Goal: Book appointment/travel/reservation

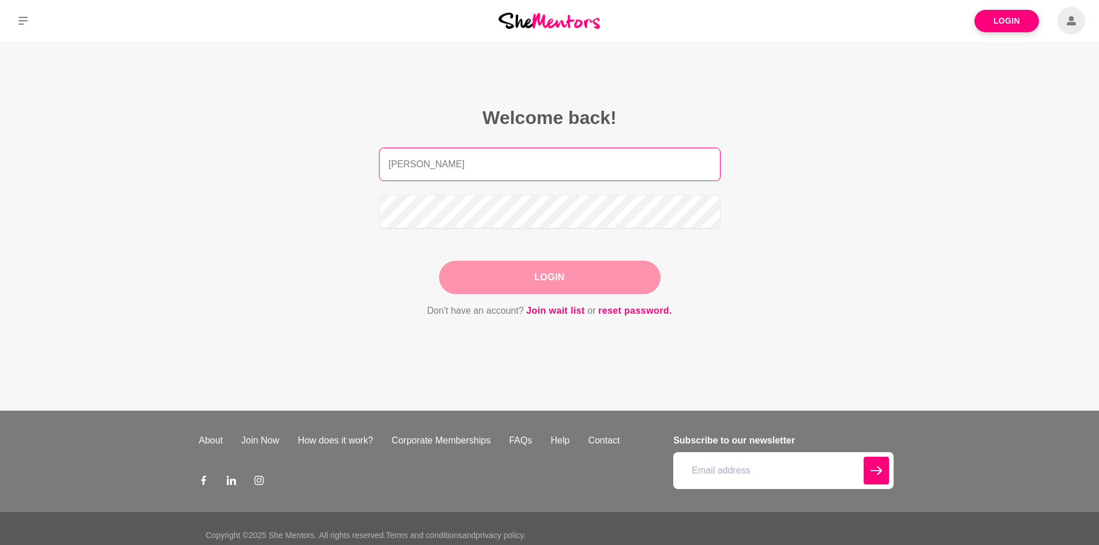
type input "[PERSON_NAME][EMAIL_ADDRESS][PERSON_NAME][DOMAIN_NAME]"
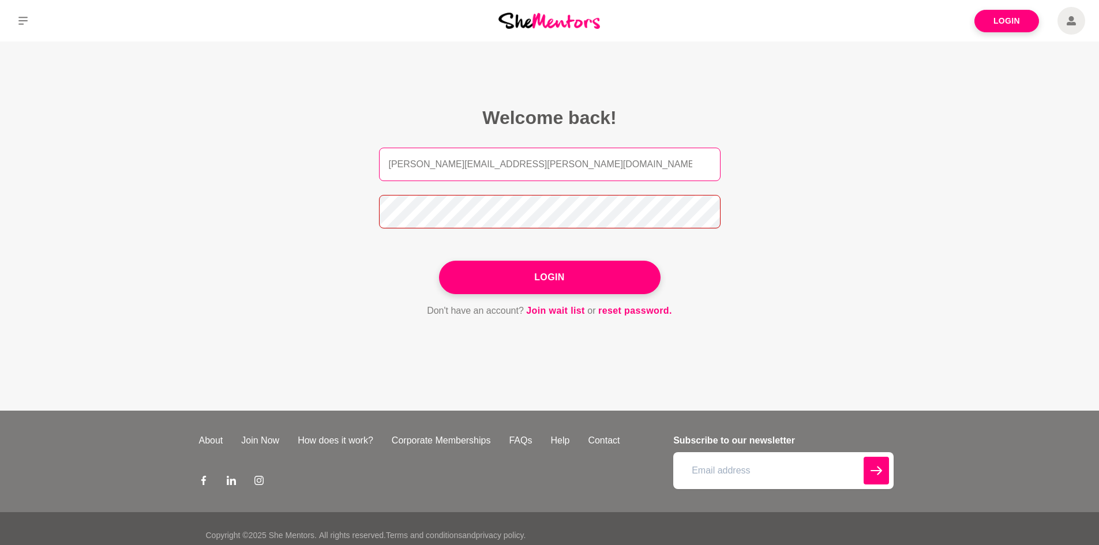
click at [439, 261] on button "Login" at bounding box center [550, 277] width 222 height 33
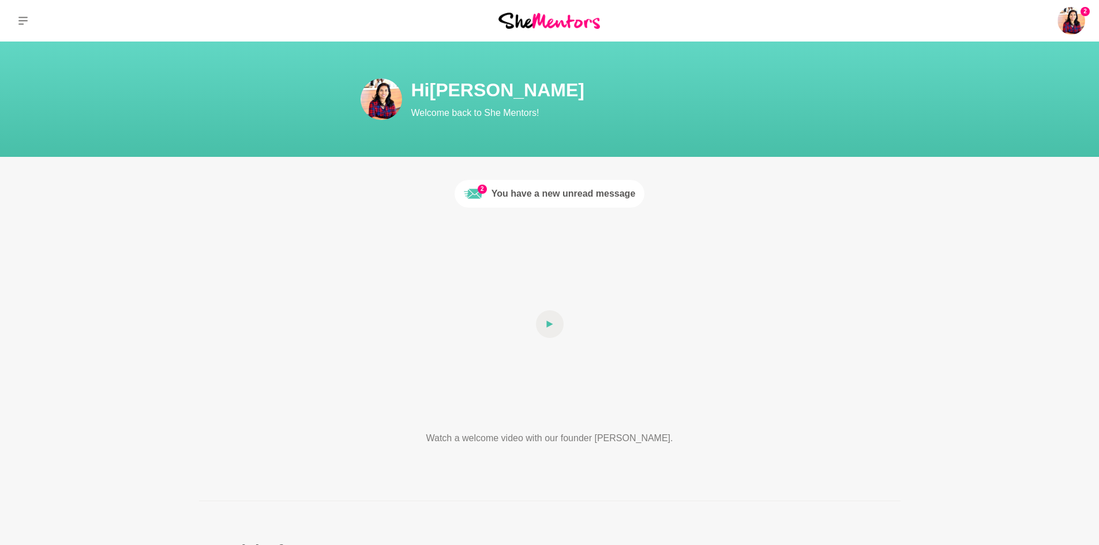
click at [523, 194] on div "You have a new unread message" at bounding box center [563, 194] width 144 height 14
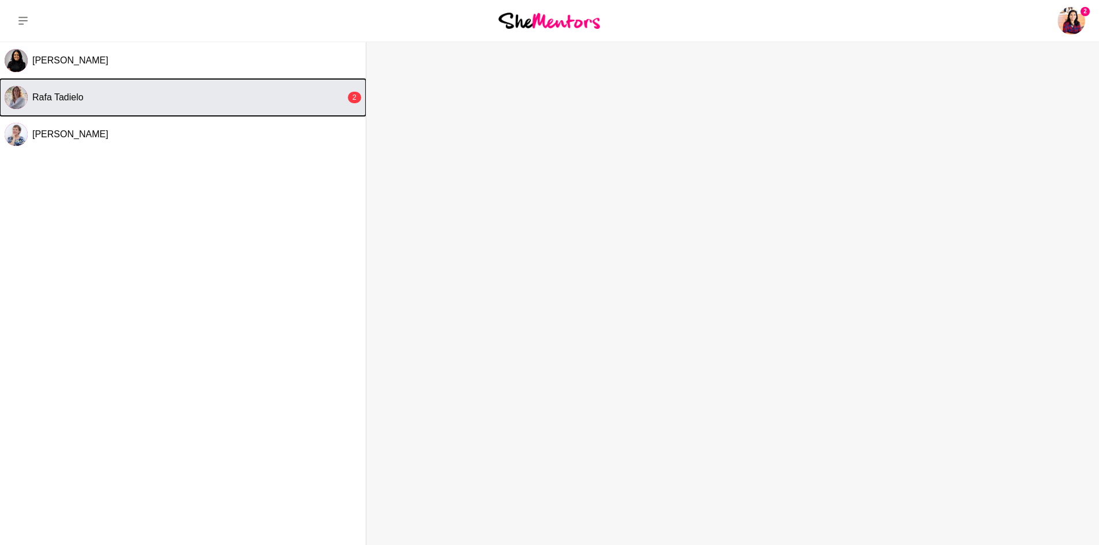
click at [235, 108] on button "Rafa Tadielo 2" at bounding box center [183, 97] width 366 height 37
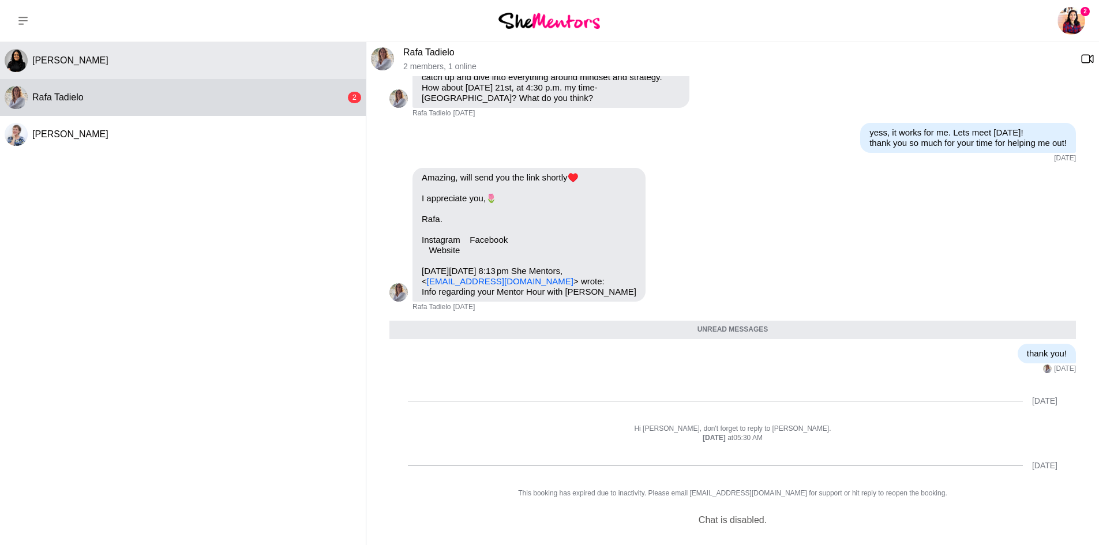
scroll to position [356, 0]
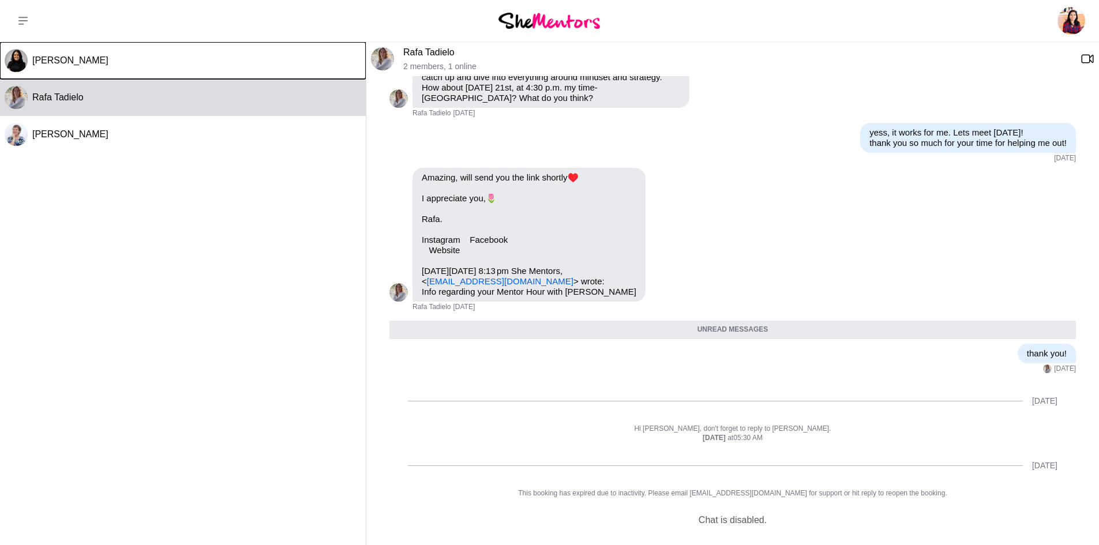
click at [185, 74] on button "[PERSON_NAME]" at bounding box center [183, 60] width 366 height 37
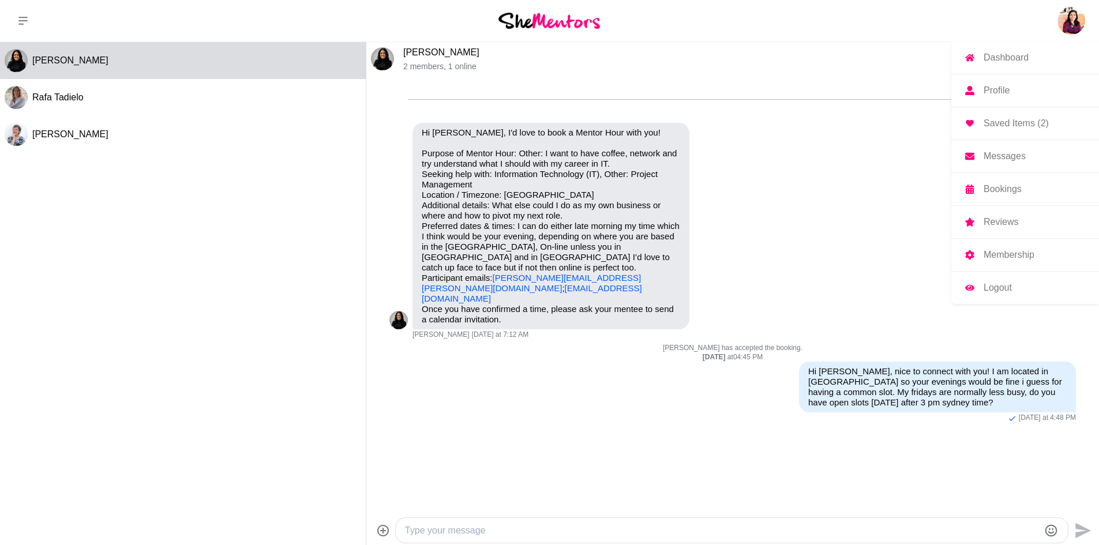
click at [1071, 26] on img at bounding box center [1071, 21] width 28 height 28
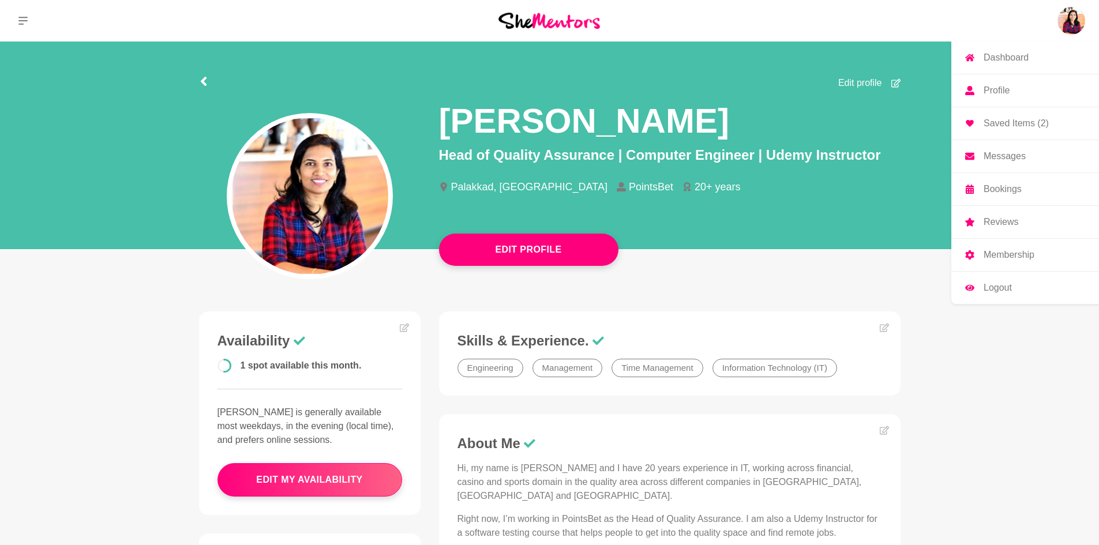
click at [1000, 187] on p "Bookings" at bounding box center [1003, 189] width 38 height 9
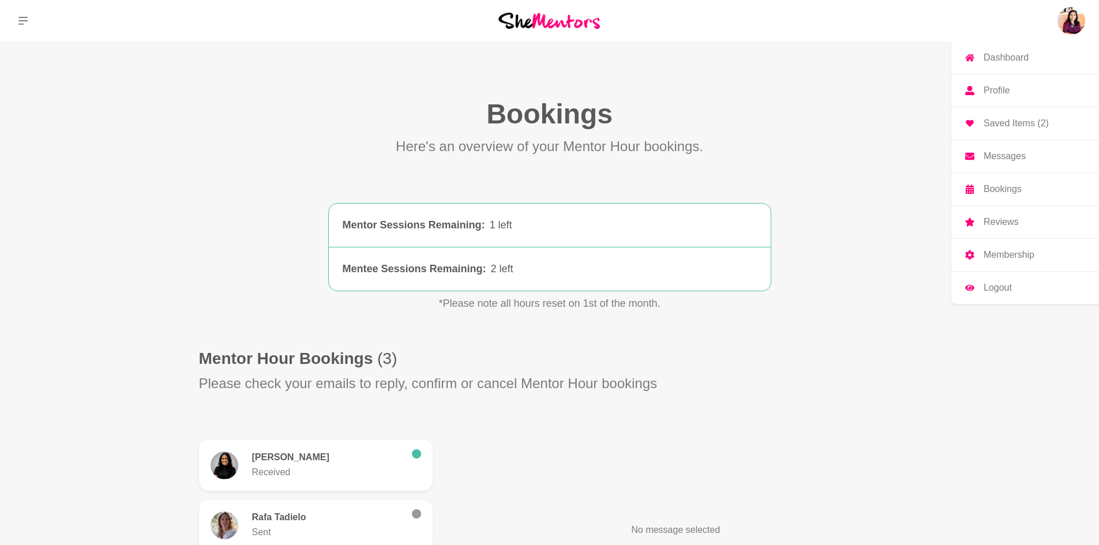
click at [1003, 119] on p "Saved Items (2)" at bounding box center [1016, 123] width 65 height 9
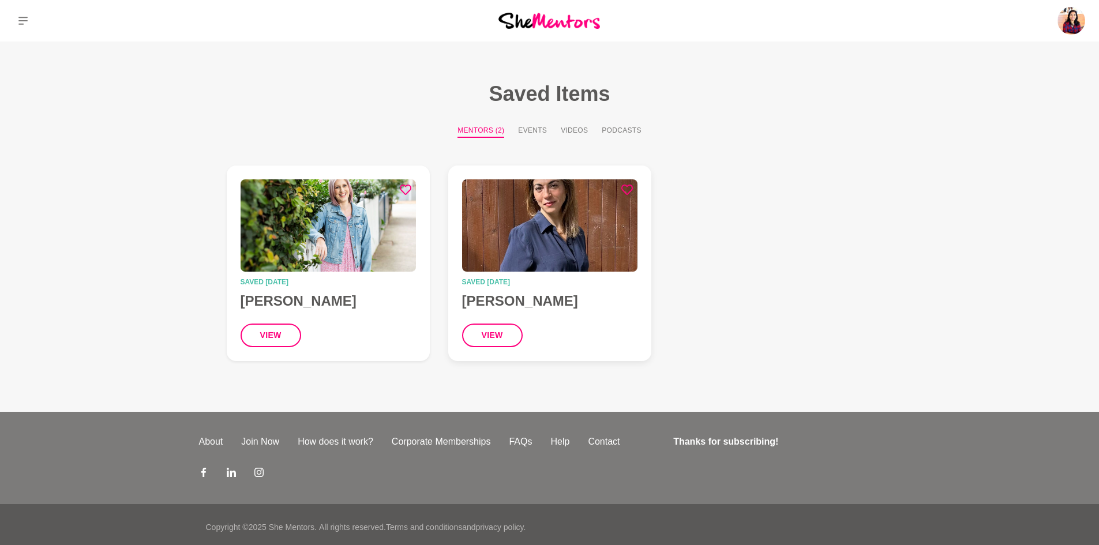
click at [514, 216] on img at bounding box center [549, 225] width 175 height 92
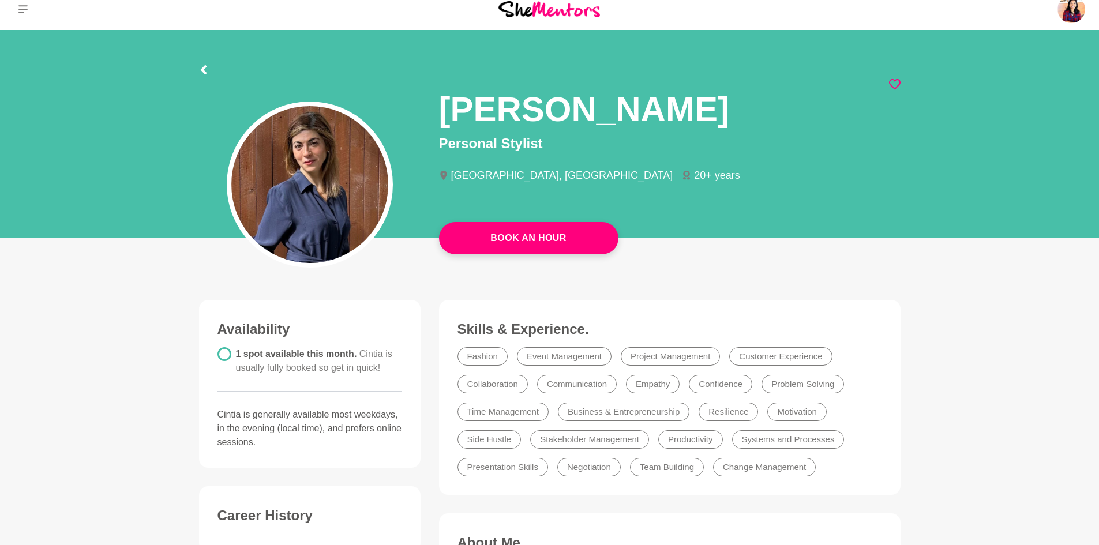
scroll to position [4, 0]
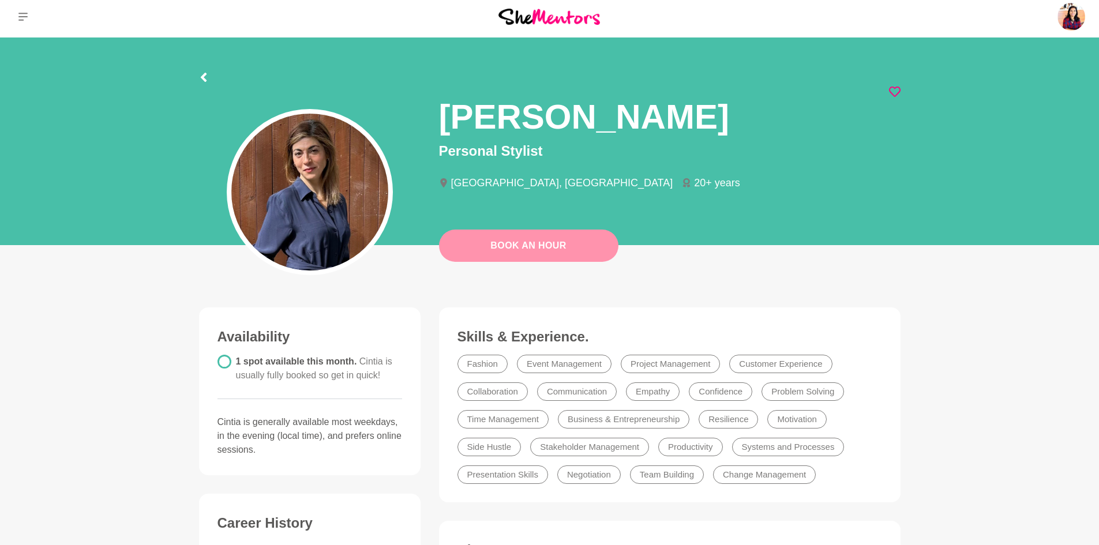
click at [530, 252] on link "Book An Hour" at bounding box center [528, 246] width 179 height 32
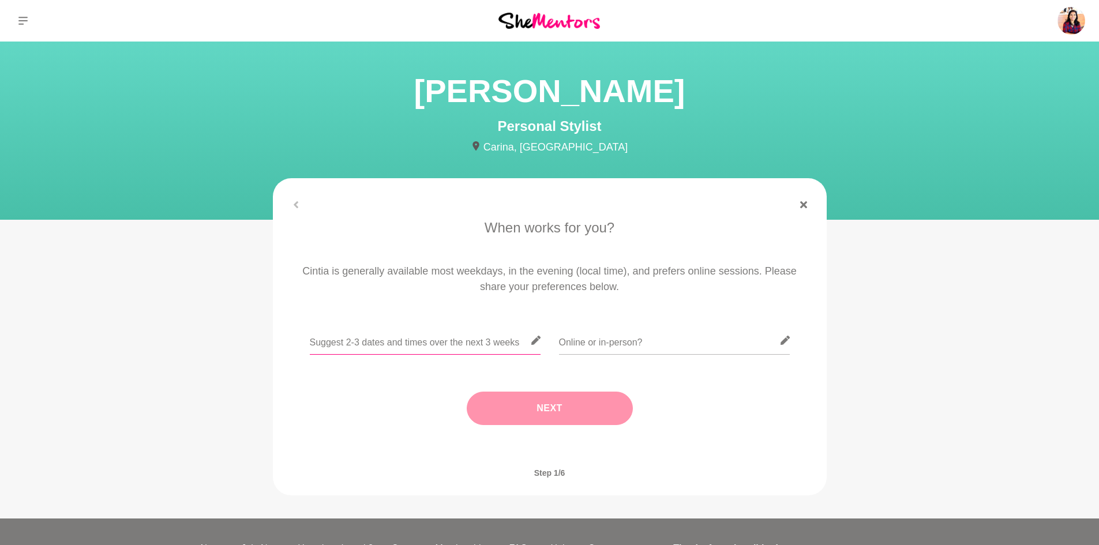
click at [455, 344] on input "text" at bounding box center [425, 340] width 231 height 28
type input "any afternoon/evening slots from Mon-[DATE]"
click at [597, 341] on input "text" at bounding box center [674, 340] width 231 height 28
type input "online"
click at [555, 415] on button "Next" at bounding box center [550, 408] width 166 height 33
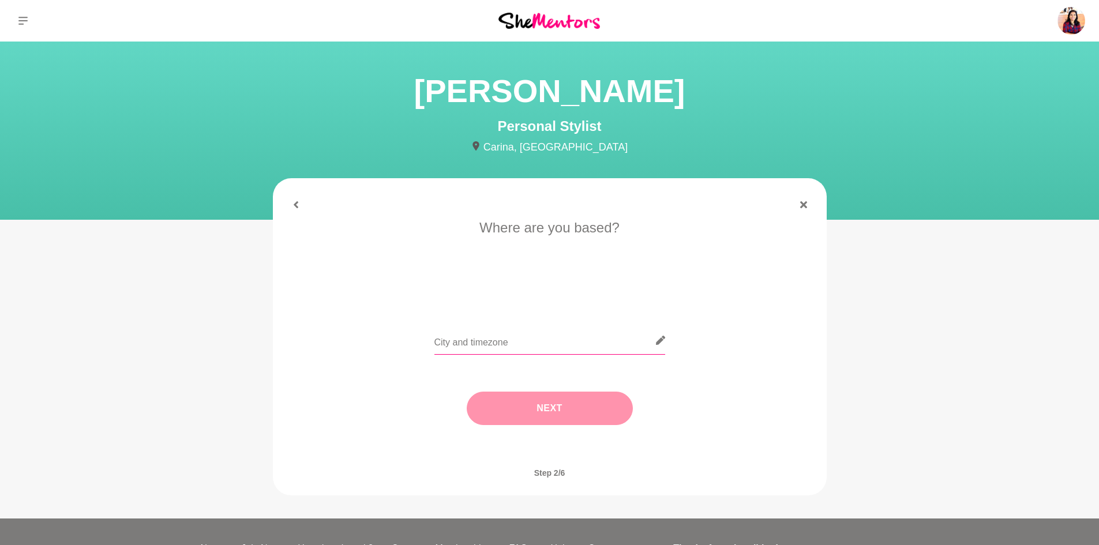
click at [479, 341] on input "text" at bounding box center [549, 340] width 231 height 28
click at [466, 346] on input "text" at bounding box center [549, 340] width 231 height 28
type input "india"
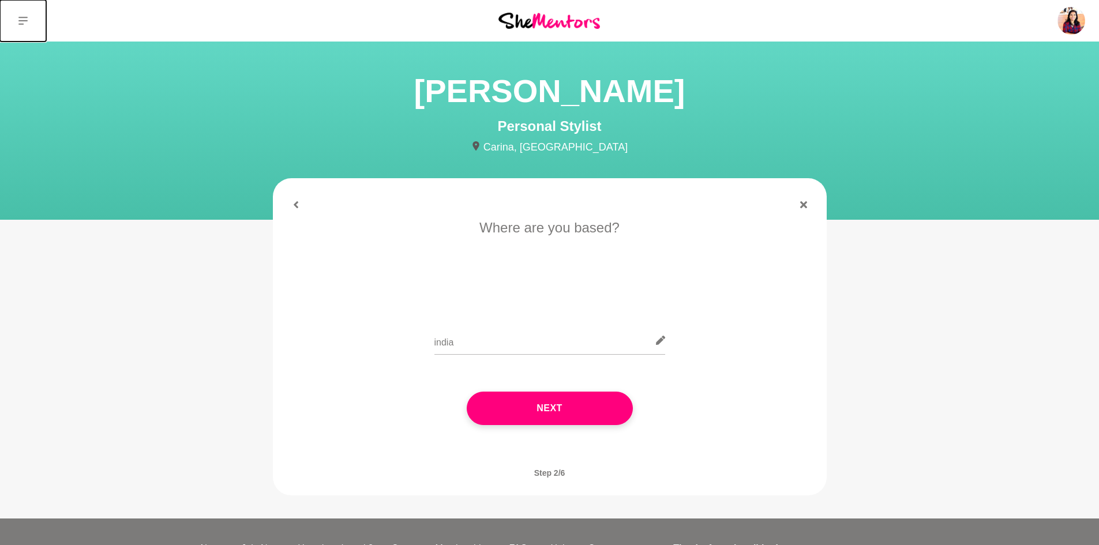
click at [19, 16] on button at bounding box center [23, 21] width 46 height 42
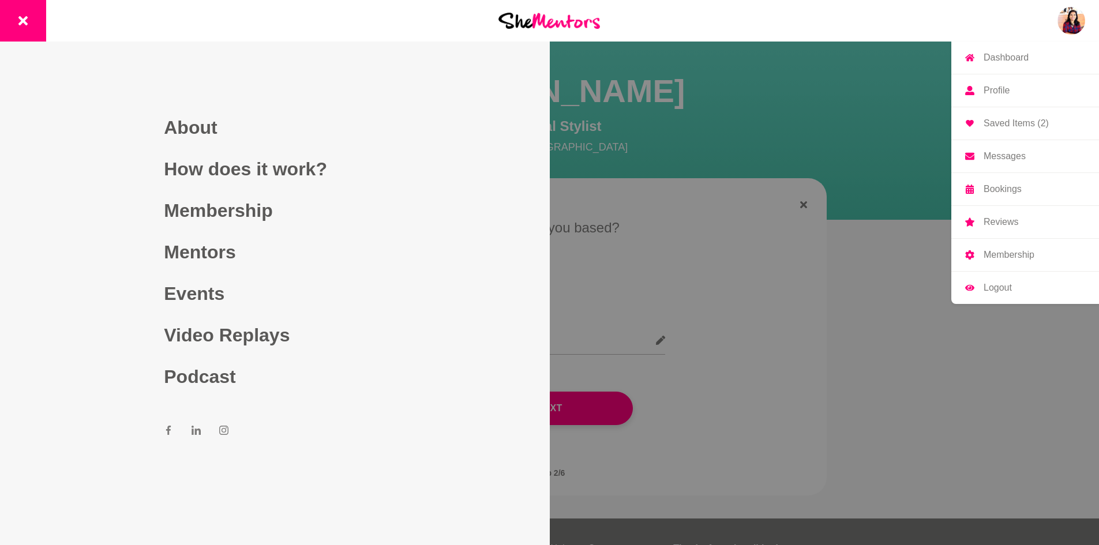
click at [1073, 31] on img at bounding box center [1071, 21] width 28 height 28
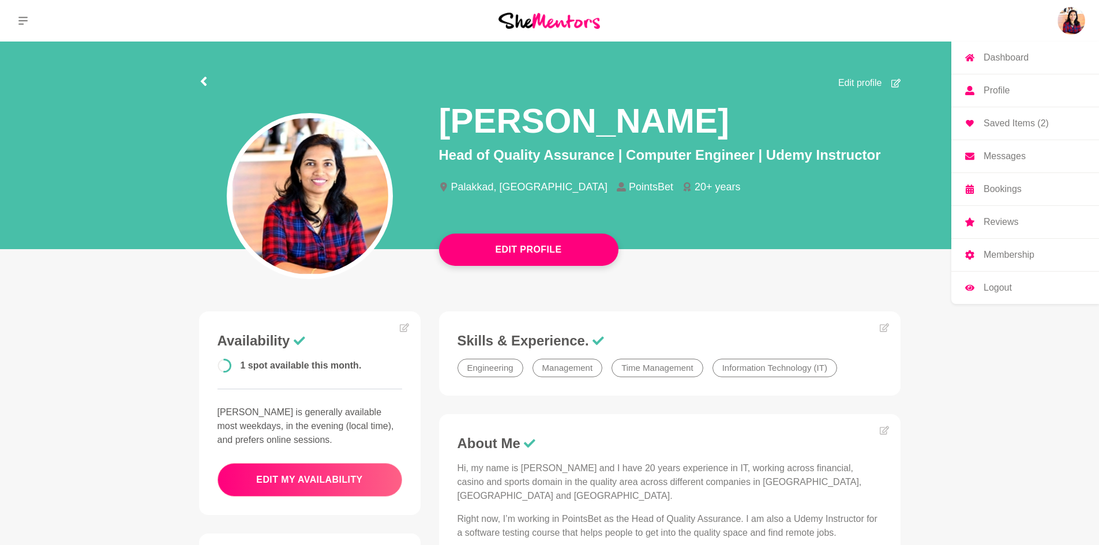
click at [319, 480] on button "edit my availability" at bounding box center [309, 479] width 185 height 33
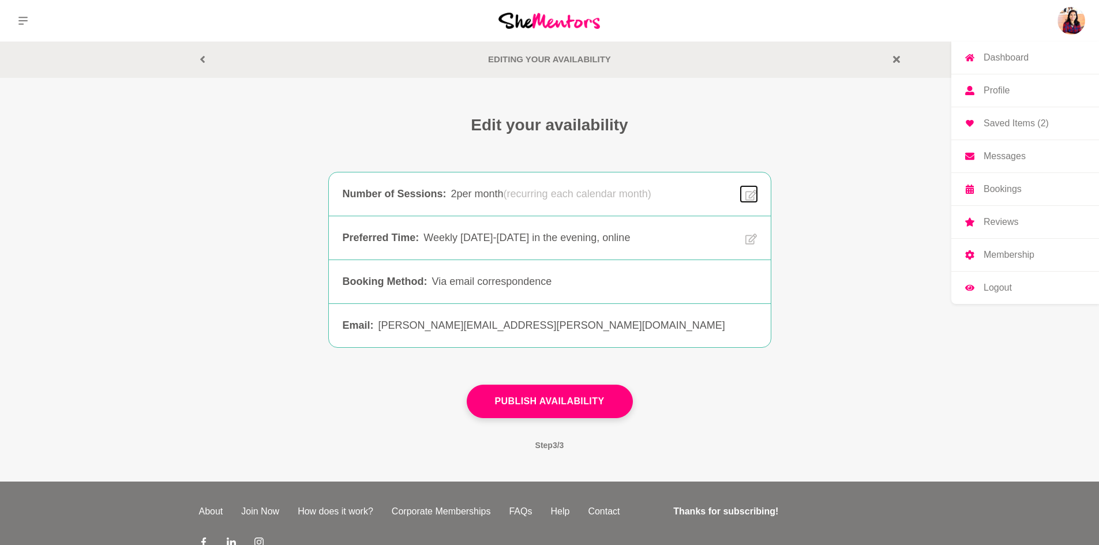
click at [750, 192] on icon at bounding box center [751, 195] width 12 height 13
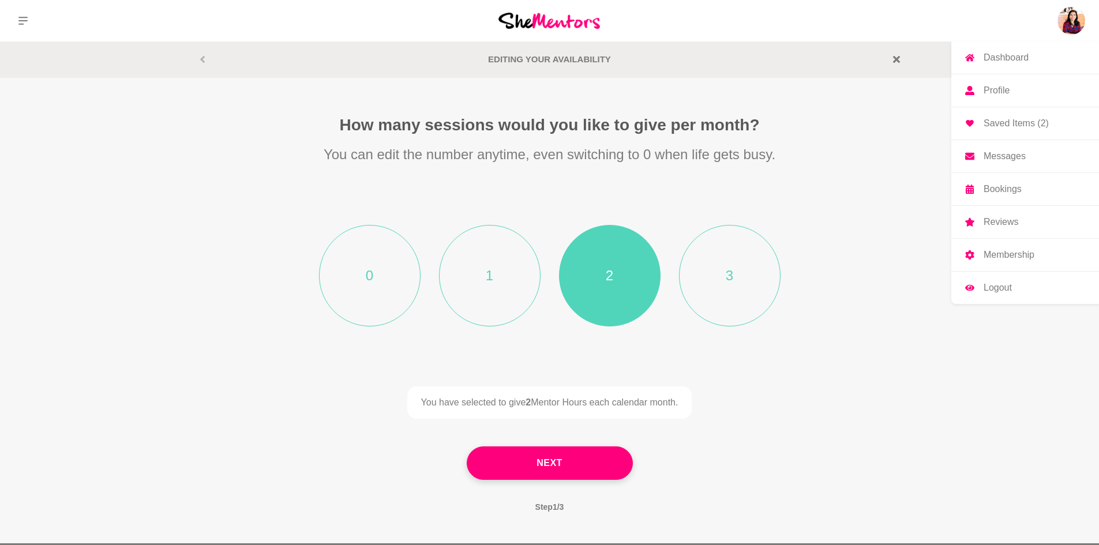
click at [504, 321] on li "1" at bounding box center [490, 276] width 102 height 102
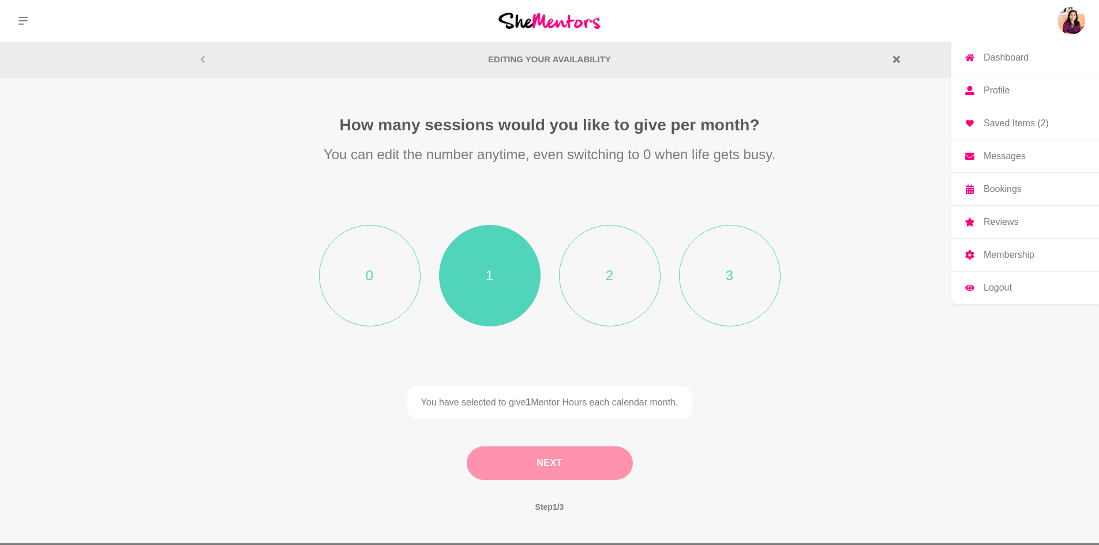
click at [523, 466] on button "Next" at bounding box center [550, 462] width 166 height 33
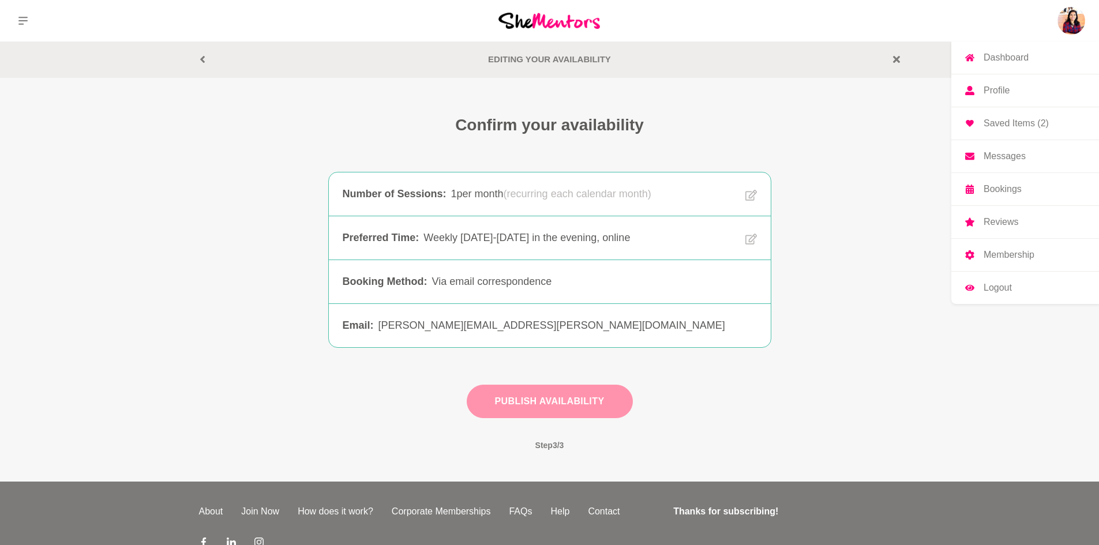
click at [551, 401] on button "Publish Availability" at bounding box center [550, 401] width 166 height 33
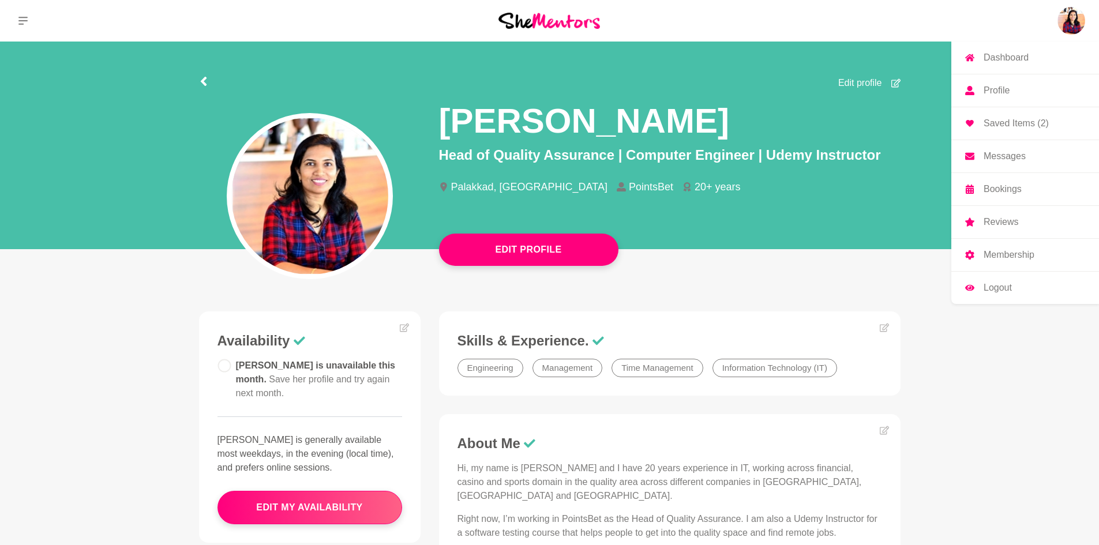
click at [1006, 126] on p "Saved Items (2)" at bounding box center [1016, 123] width 65 height 9
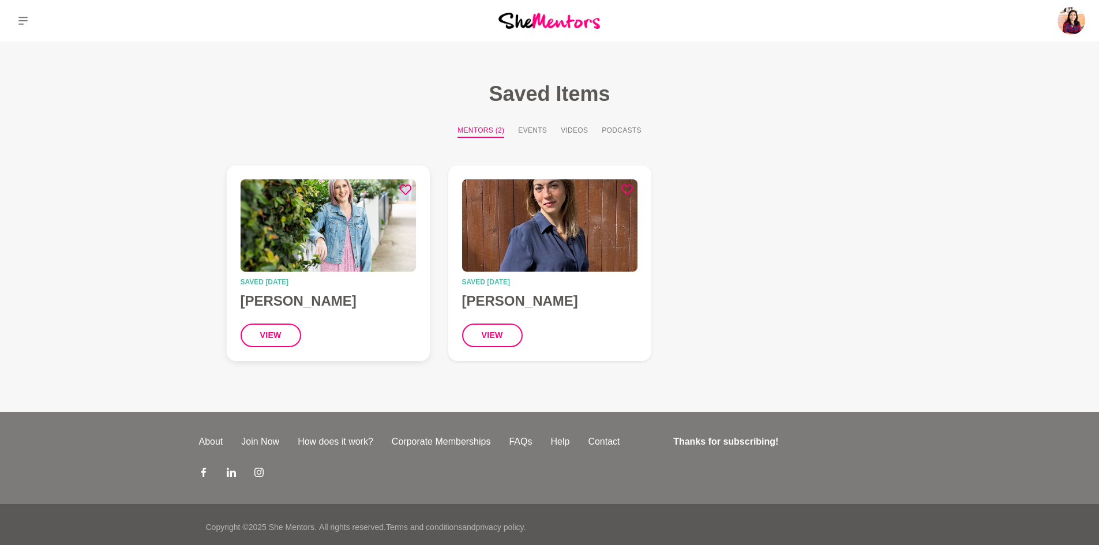
click at [292, 253] on img at bounding box center [328, 225] width 175 height 92
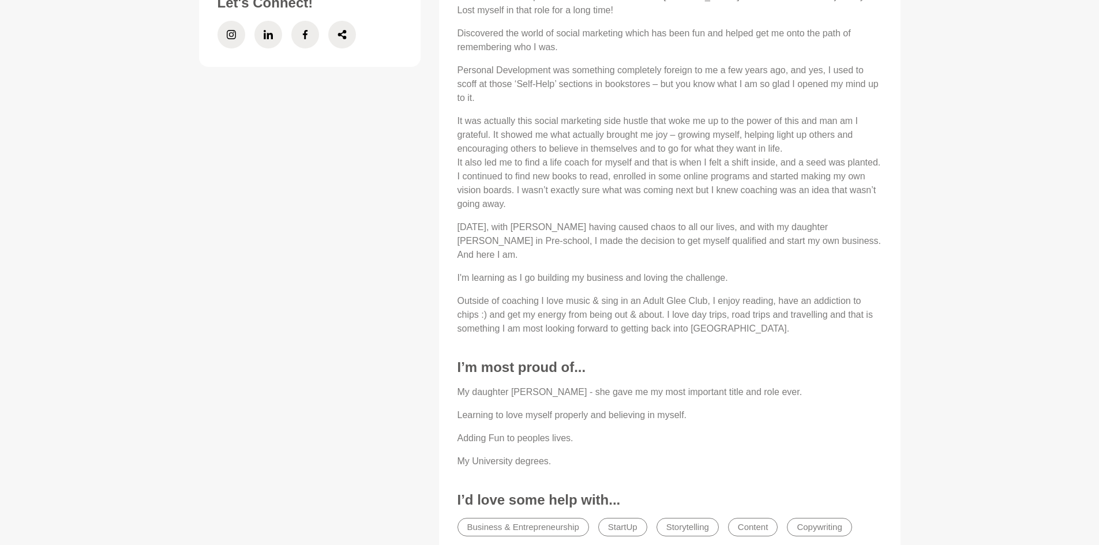
scroll to position [630, 0]
click at [1065, 331] on main "Book An Hour [PERSON_NAME] Coach [GEOGRAPHIC_DATA], [GEOGRAPHIC_DATA] Brave Spi…" at bounding box center [549, 38] width 1099 height 1255
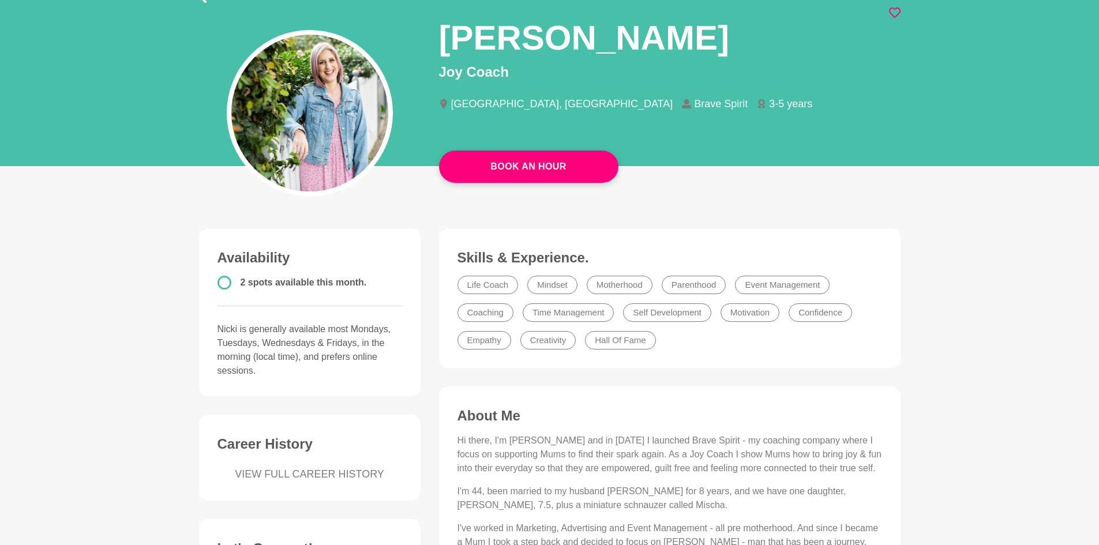
scroll to position [84, 0]
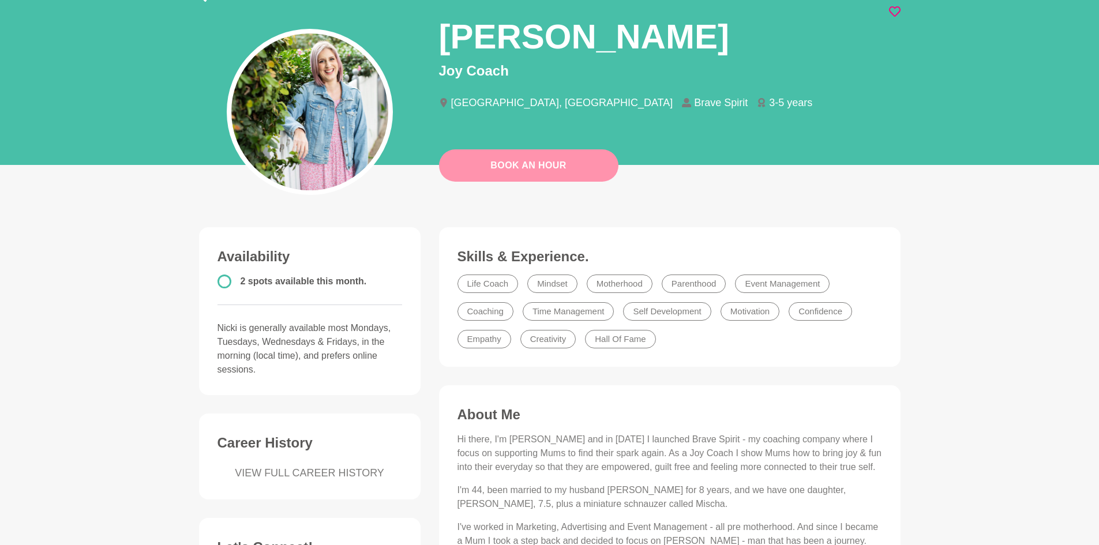
click at [527, 173] on link "Book An Hour" at bounding box center [528, 165] width 179 height 32
